Goal: Information Seeking & Learning: Learn about a topic

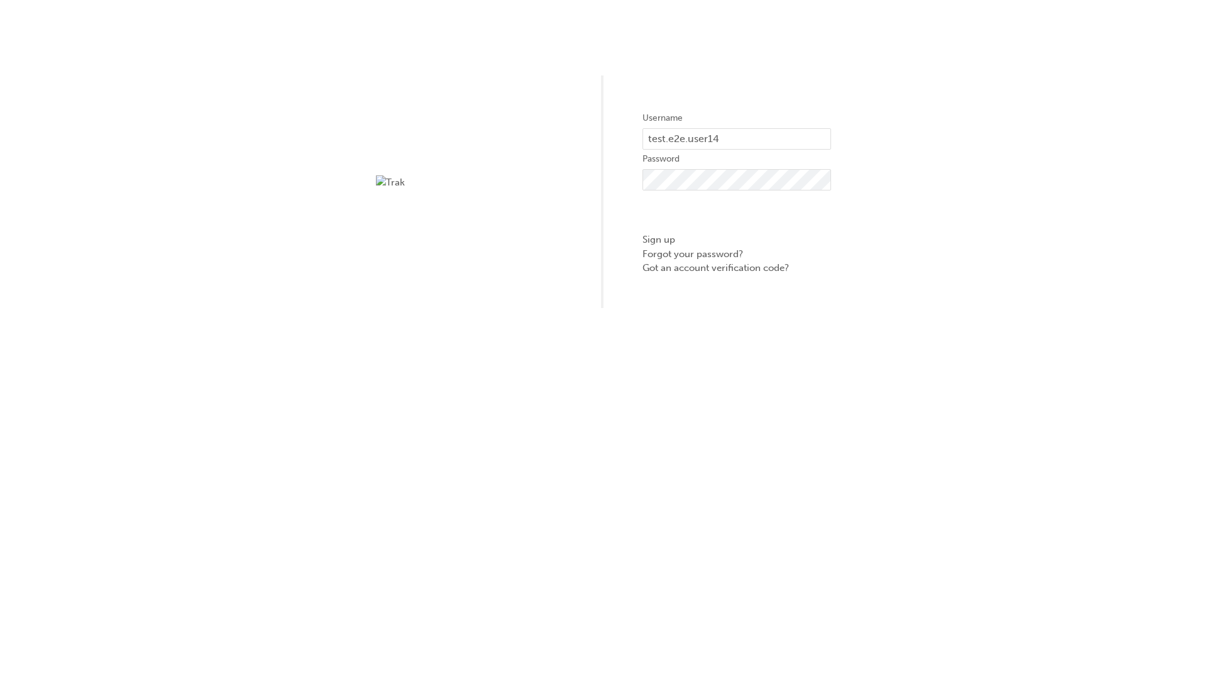
type input "test.e2e.user14"
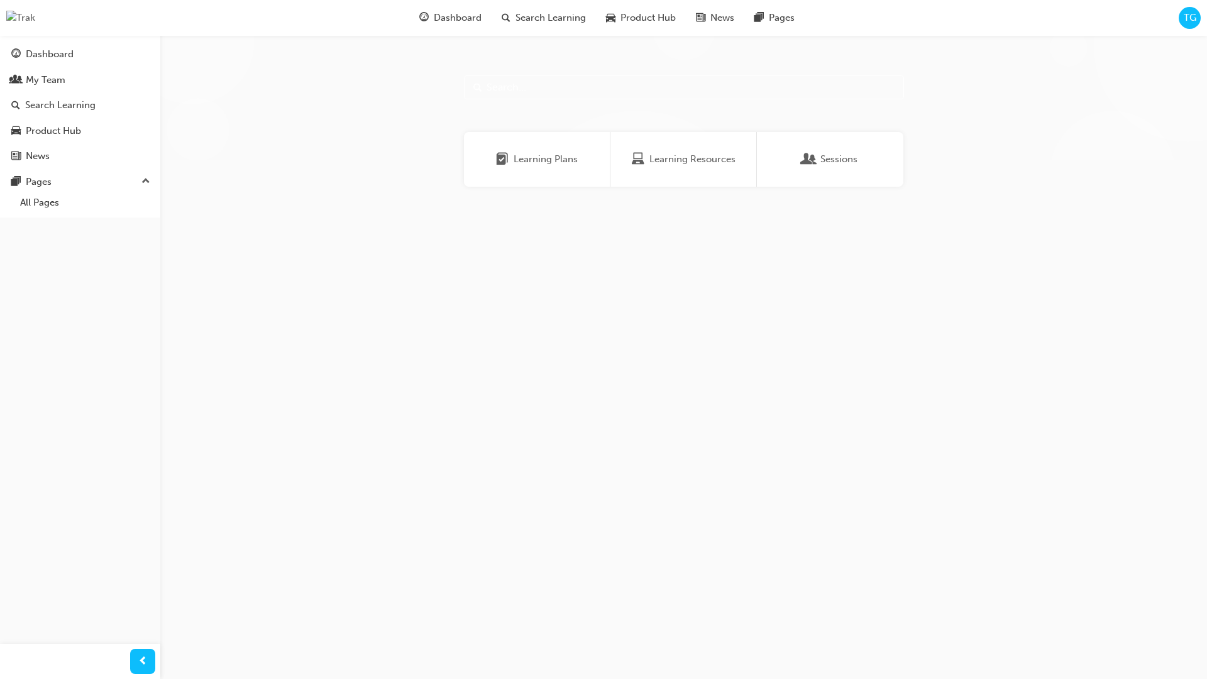
scroll to position [40, 0]
